Goal: Check status

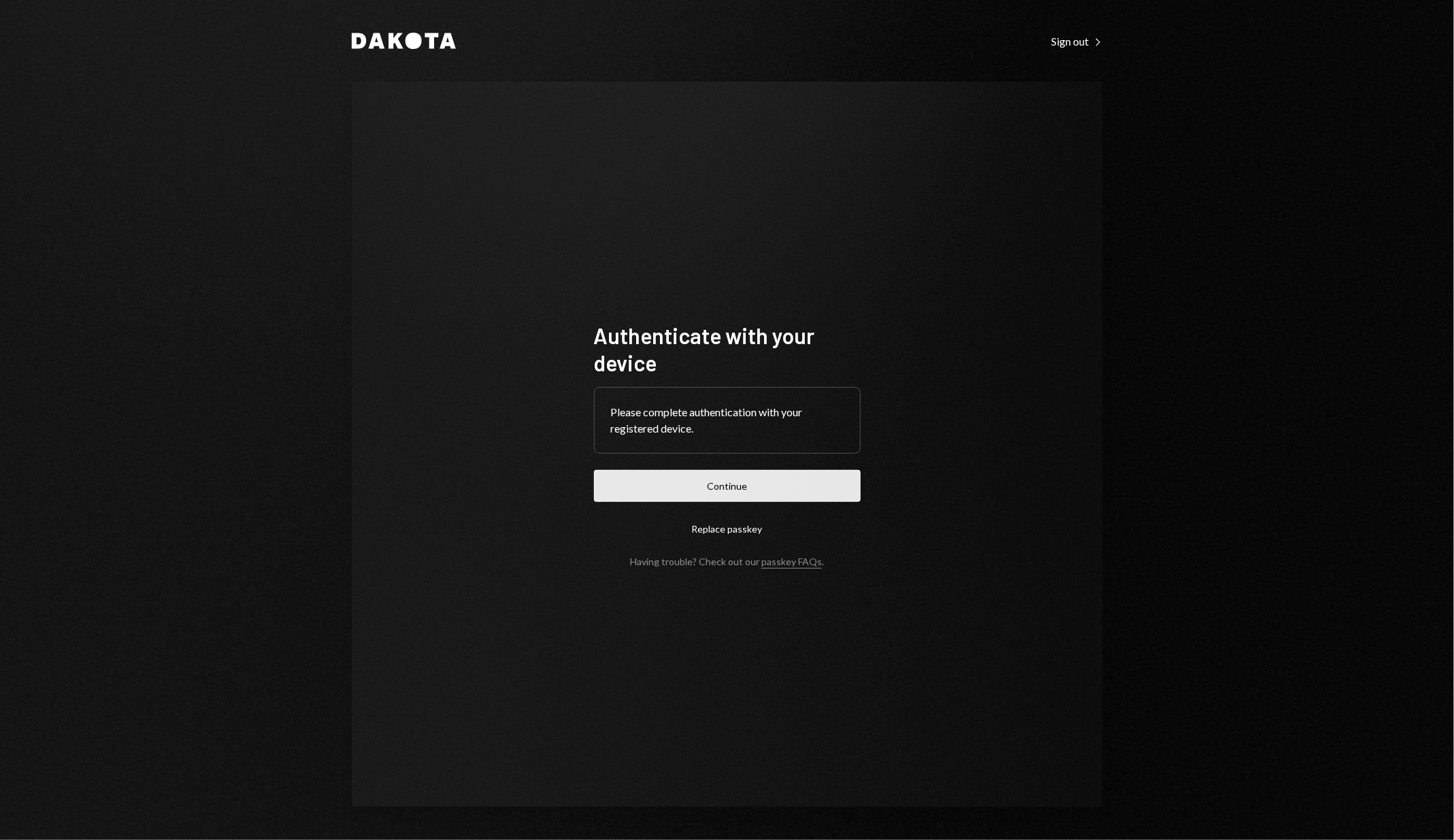
click at [673, 485] on button "Continue" at bounding box center [727, 486] width 266 height 32
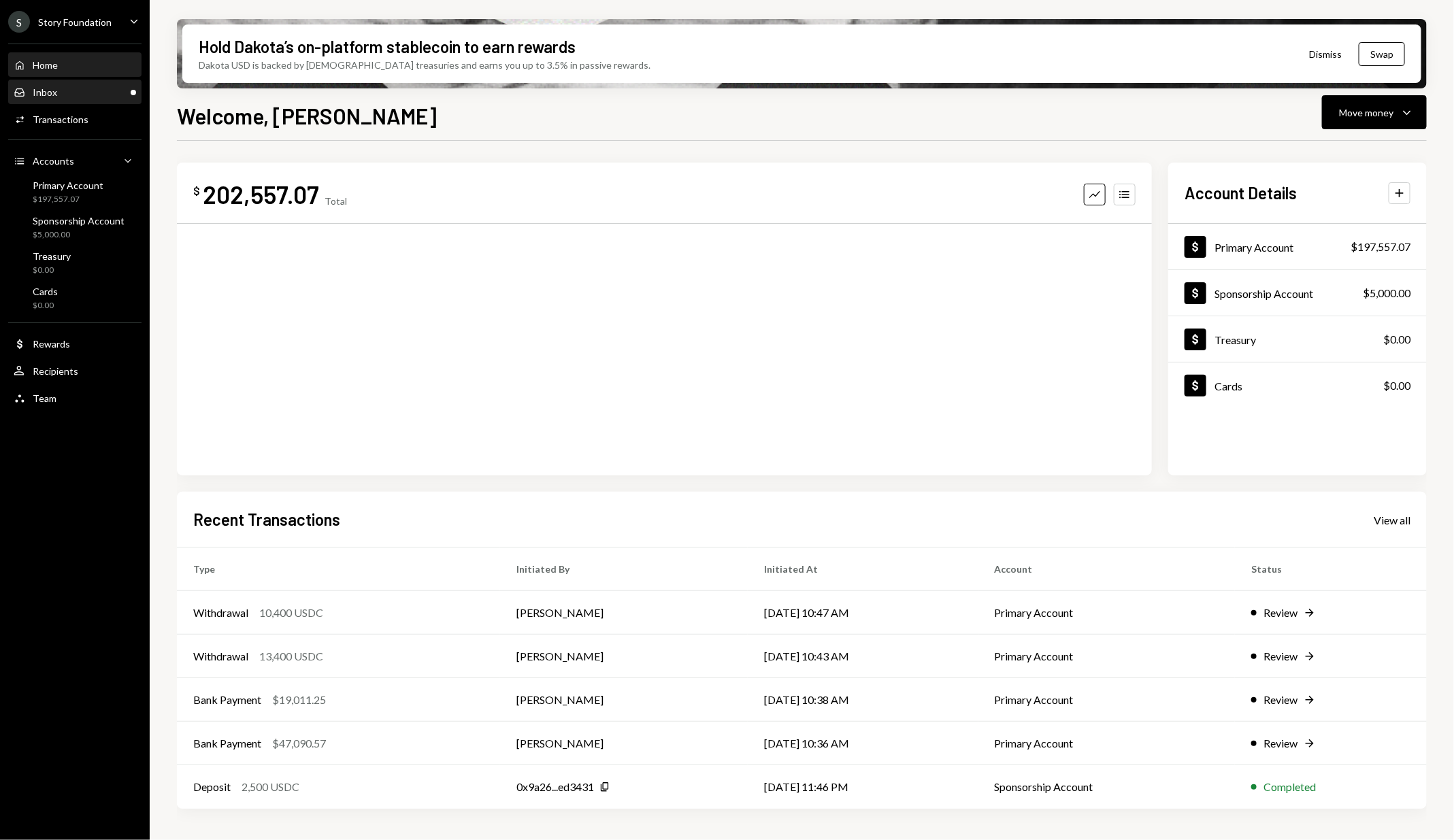
click at [131, 94] on div "Inbox Inbox" at bounding box center [74, 93] width 123 height 12
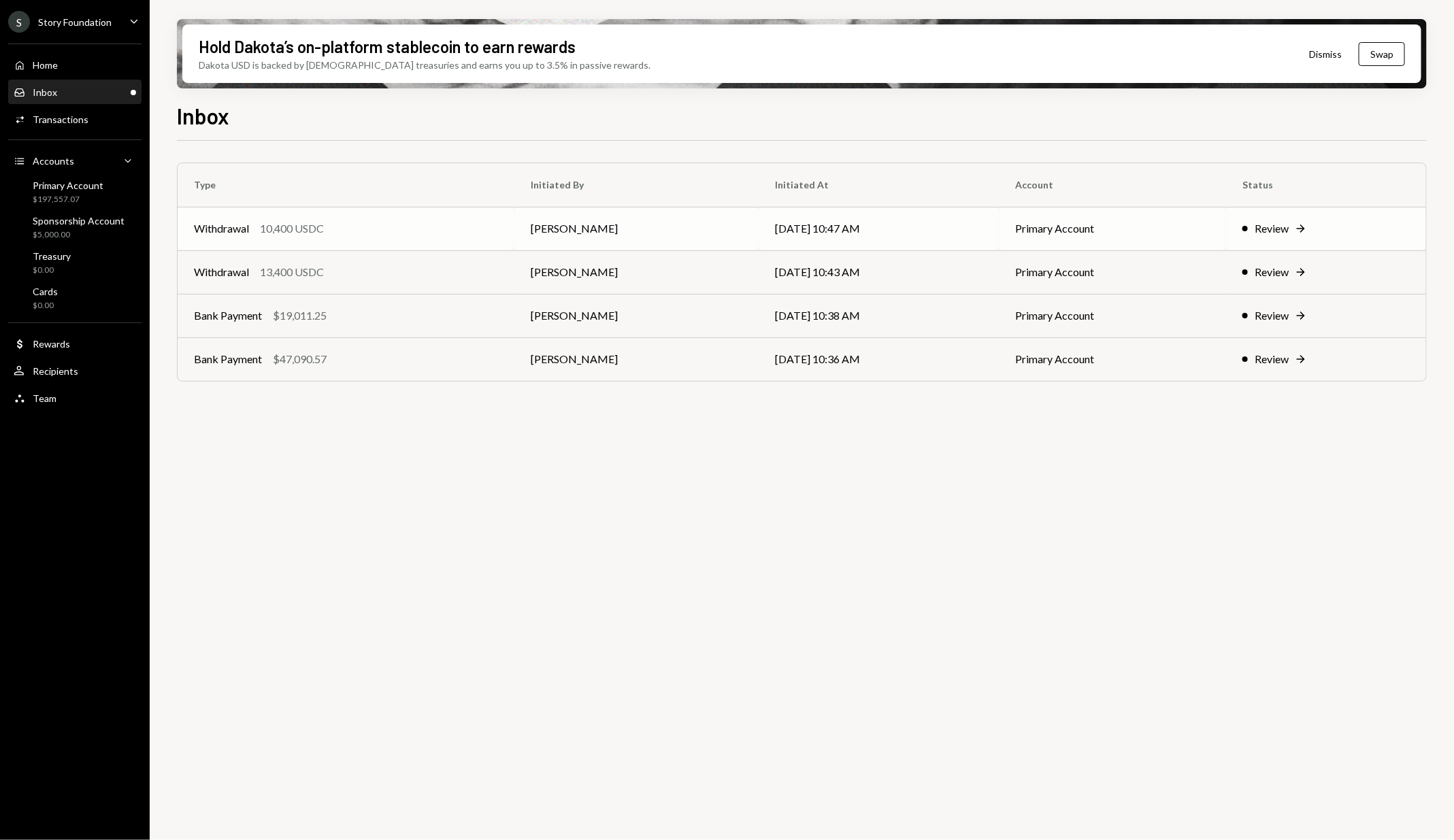
click at [899, 210] on td "[DATE] 10:47 AM" at bounding box center [879, 228] width 240 height 43
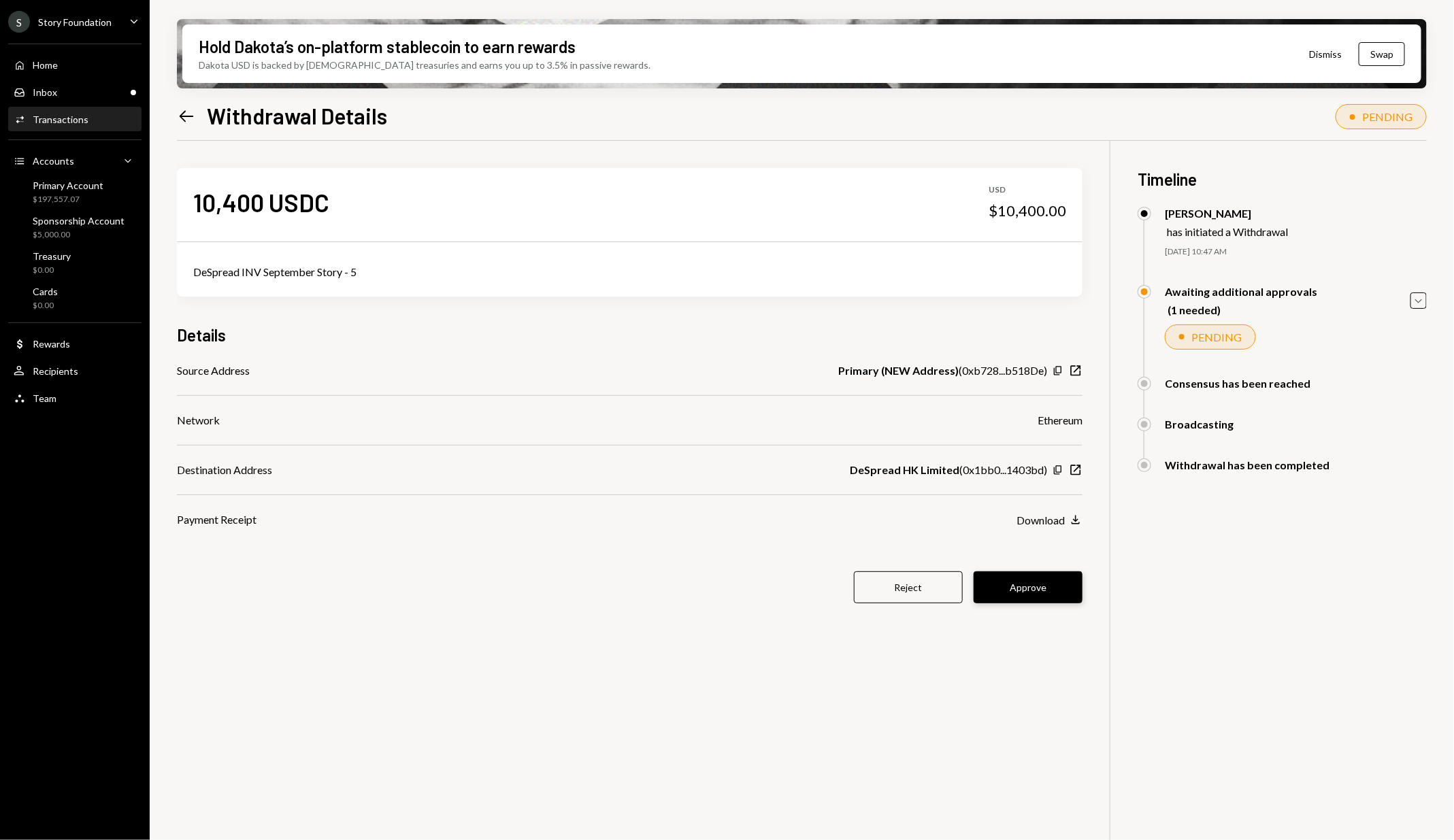
click at [1020, 586] on button "Approve" at bounding box center [1028, 588] width 109 height 32
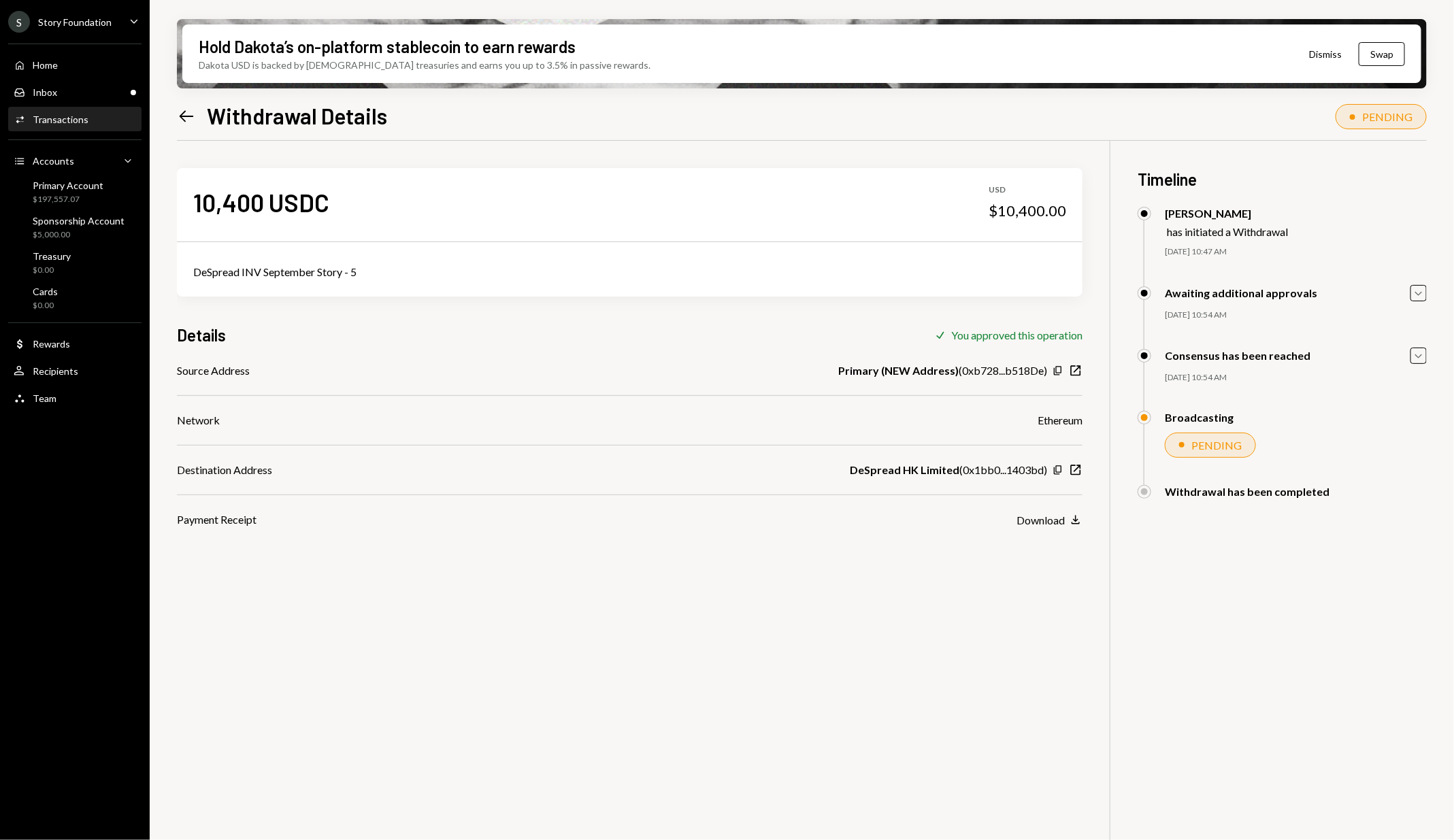
click at [182, 109] on icon "Left Arrow" at bounding box center [187, 116] width 19 height 19
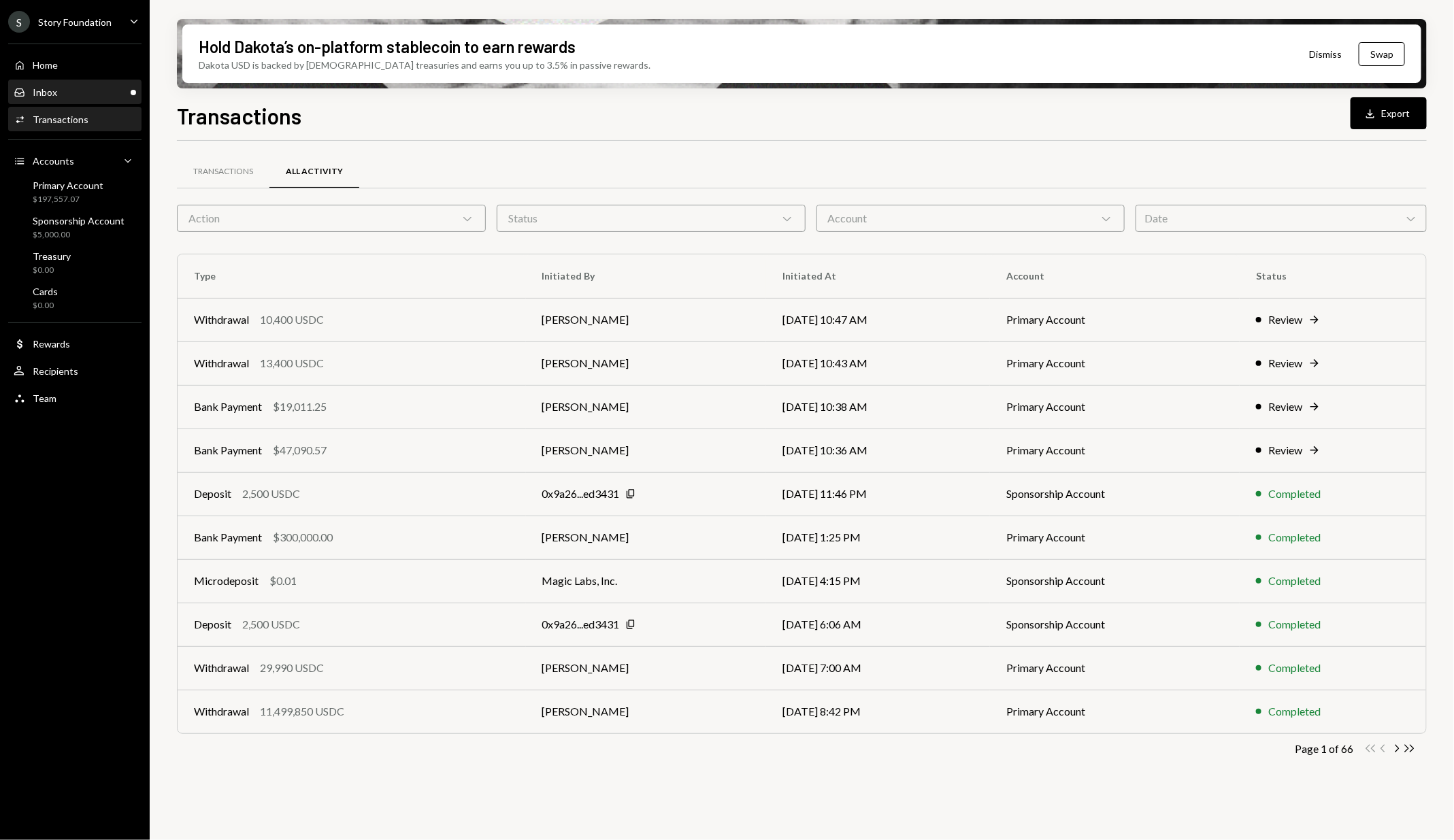
click at [96, 101] on div "Inbox Inbox" at bounding box center [74, 93] width 123 height 23
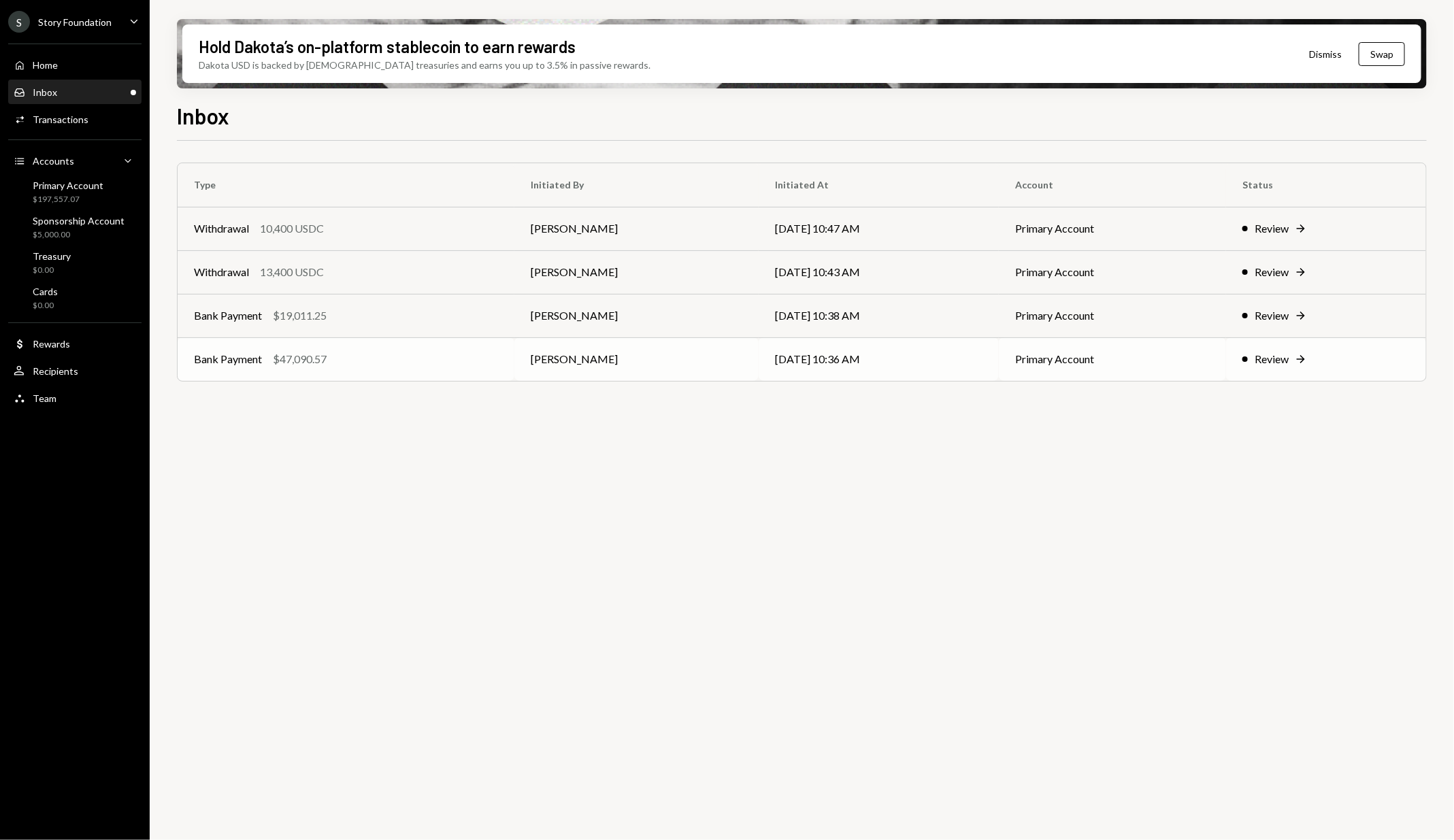
click at [542, 349] on td "[PERSON_NAME]" at bounding box center [636, 358] width 244 height 43
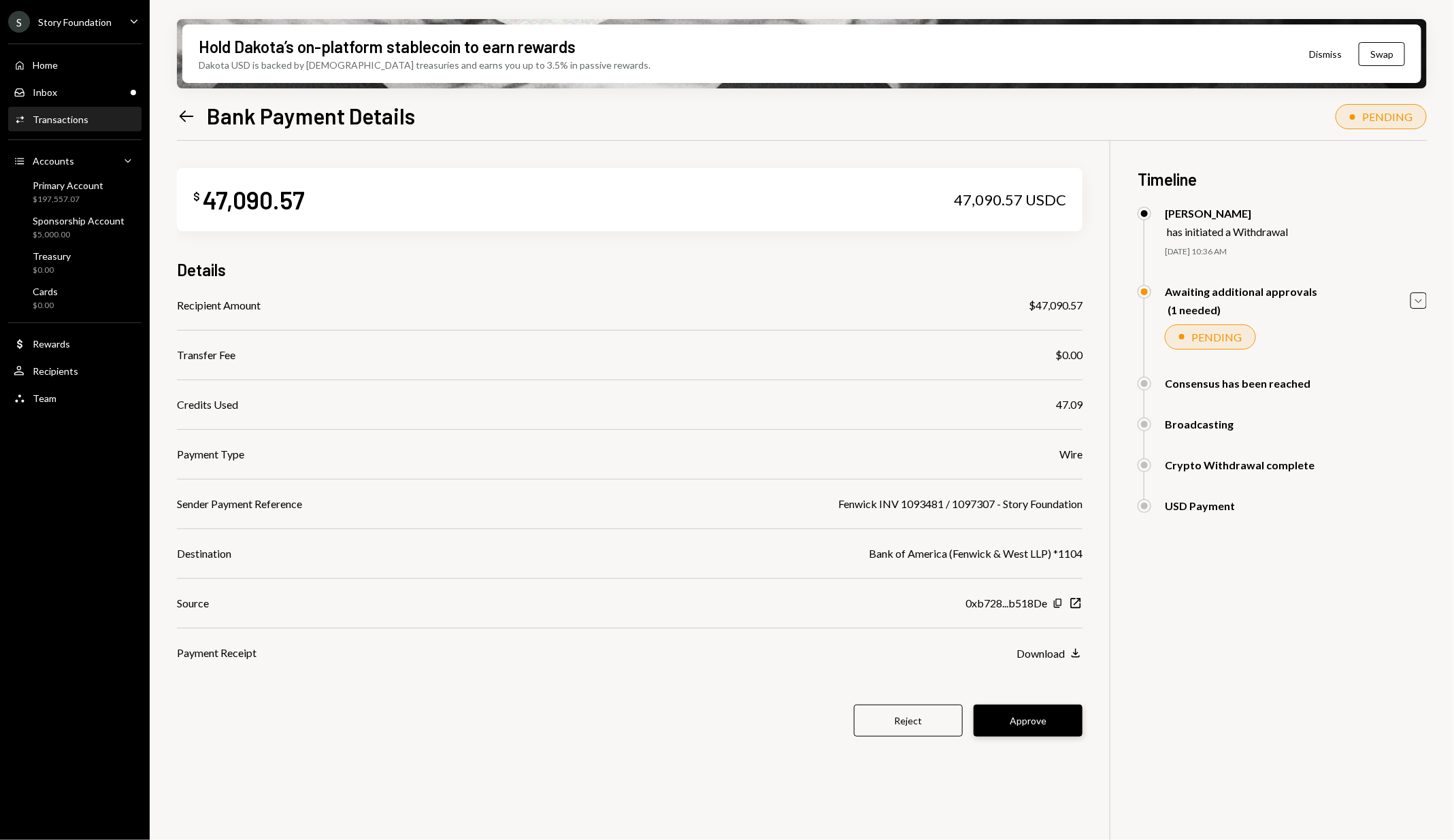
click at [1053, 716] on button "Approve" at bounding box center [1028, 721] width 109 height 32
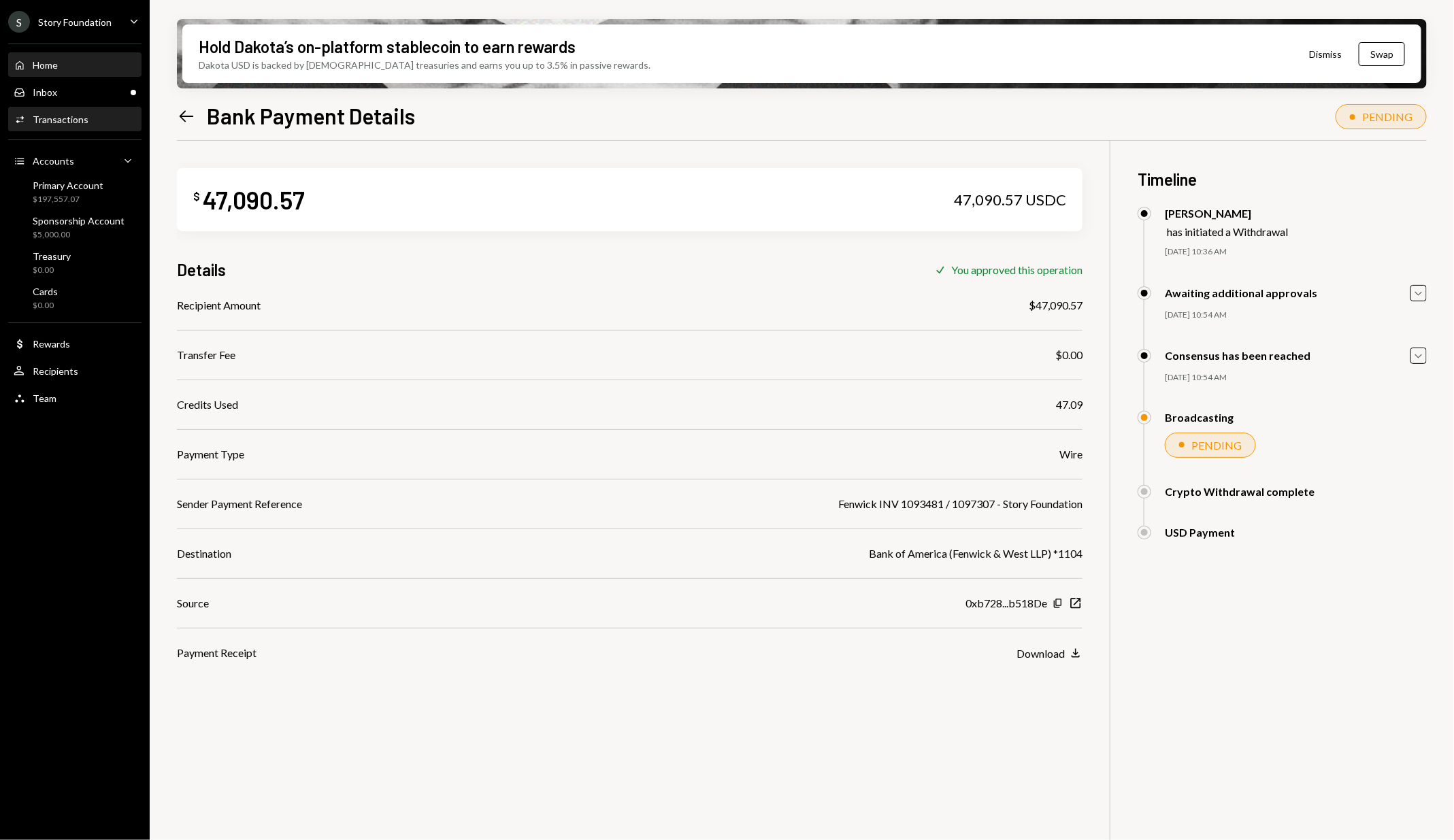
click at [103, 67] on div "Home Home" at bounding box center [74, 65] width 123 height 12
